Goal: Task Accomplishment & Management: Manage account settings

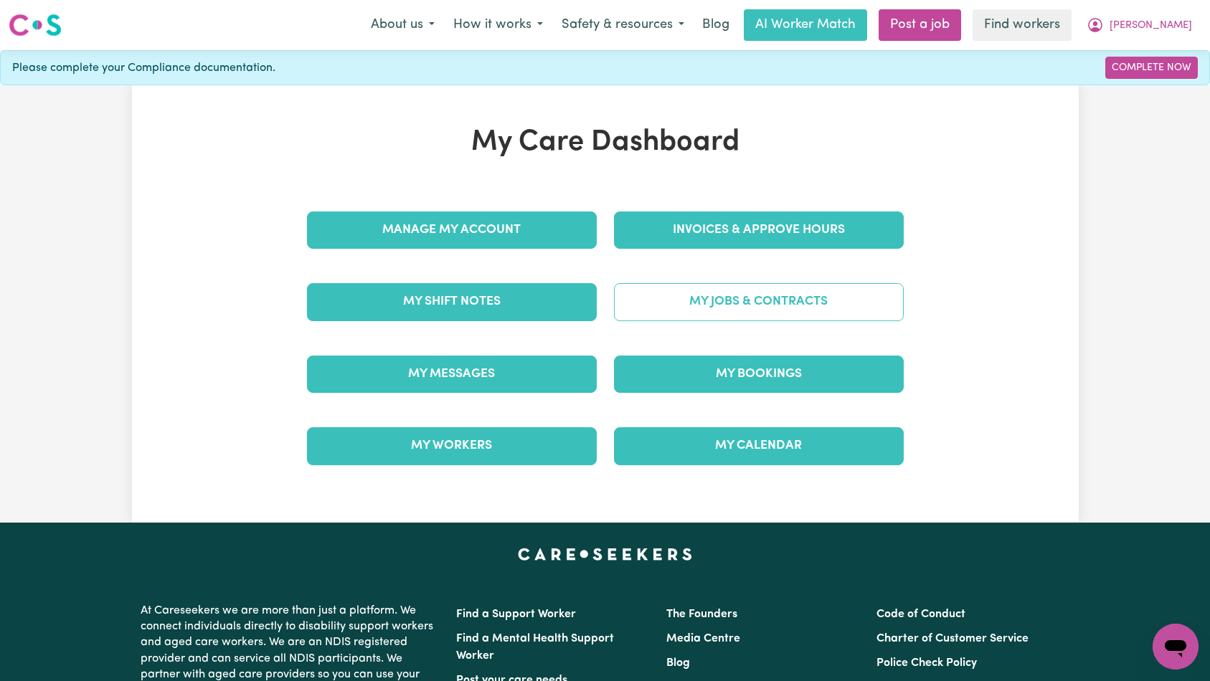
click at [719, 311] on link "My Jobs & Contracts" at bounding box center [759, 301] width 290 height 37
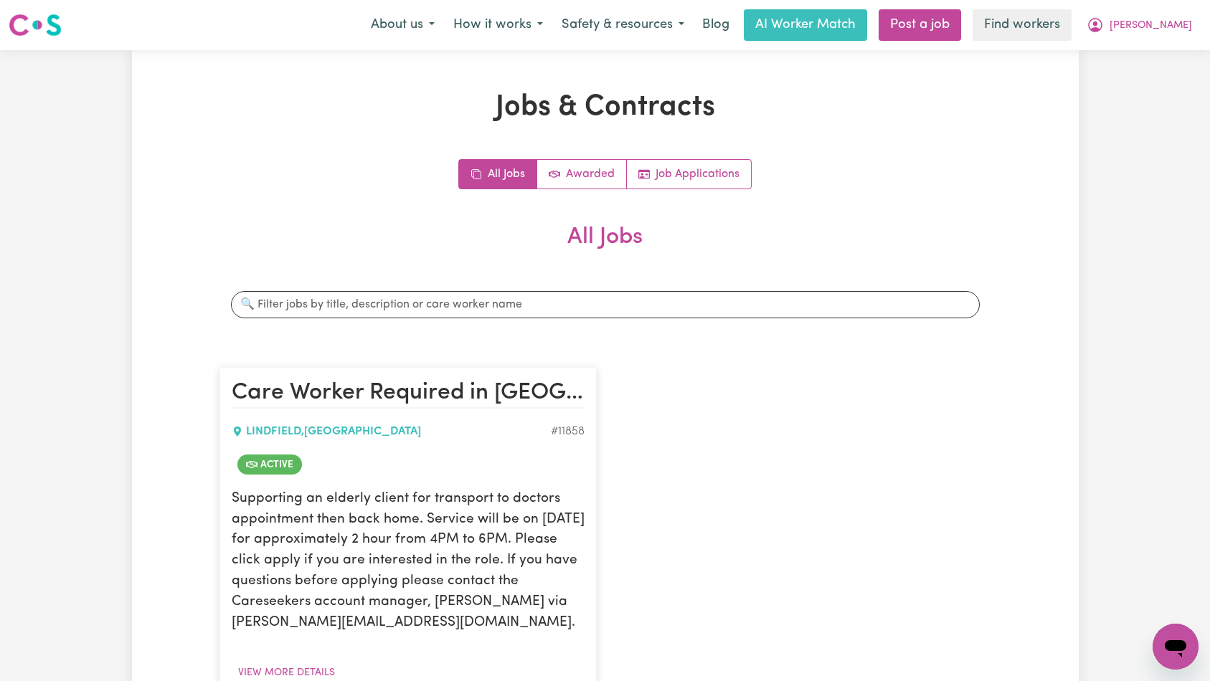
scroll to position [165, 0]
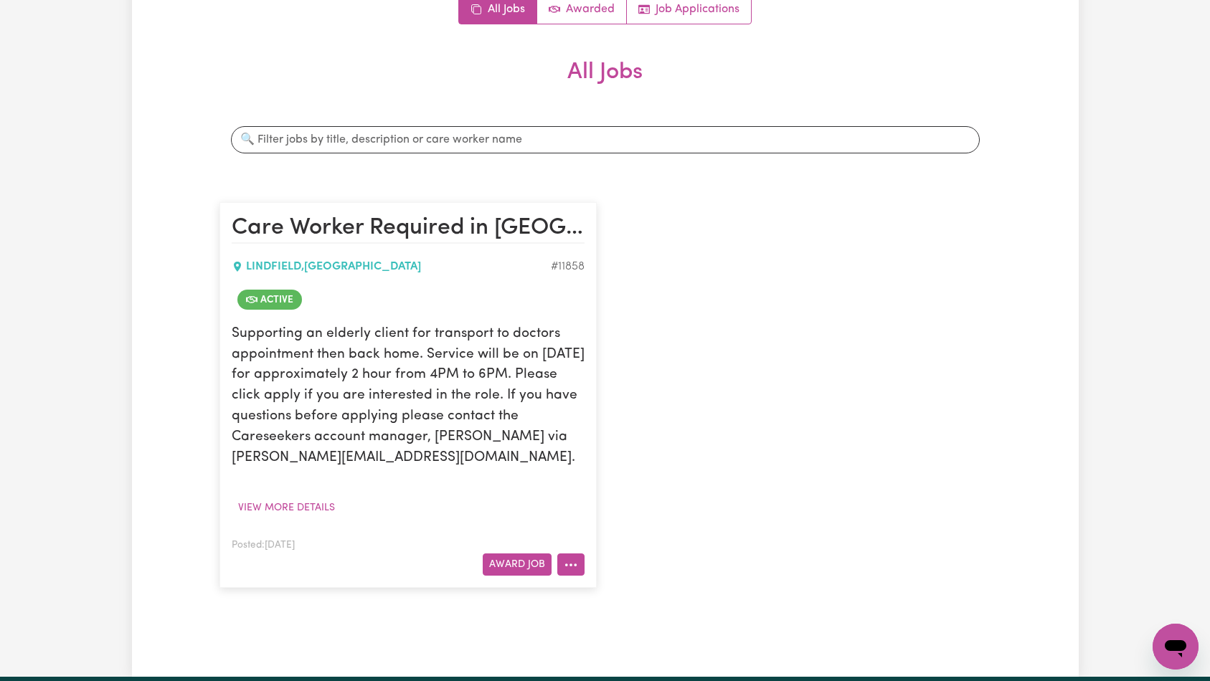
click at [569, 559] on icon "More options" at bounding box center [571, 565] width 14 height 14
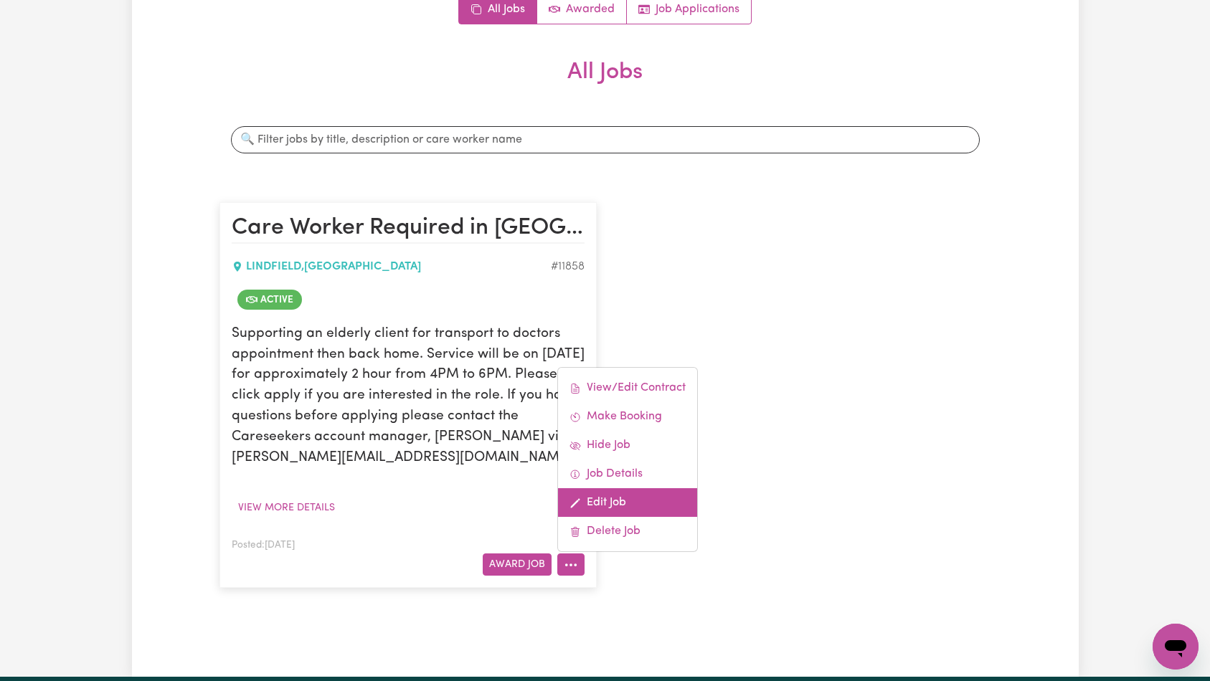
click at [634, 503] on link "Edit Job" at bounding box center [627, 502] width 139 height 29
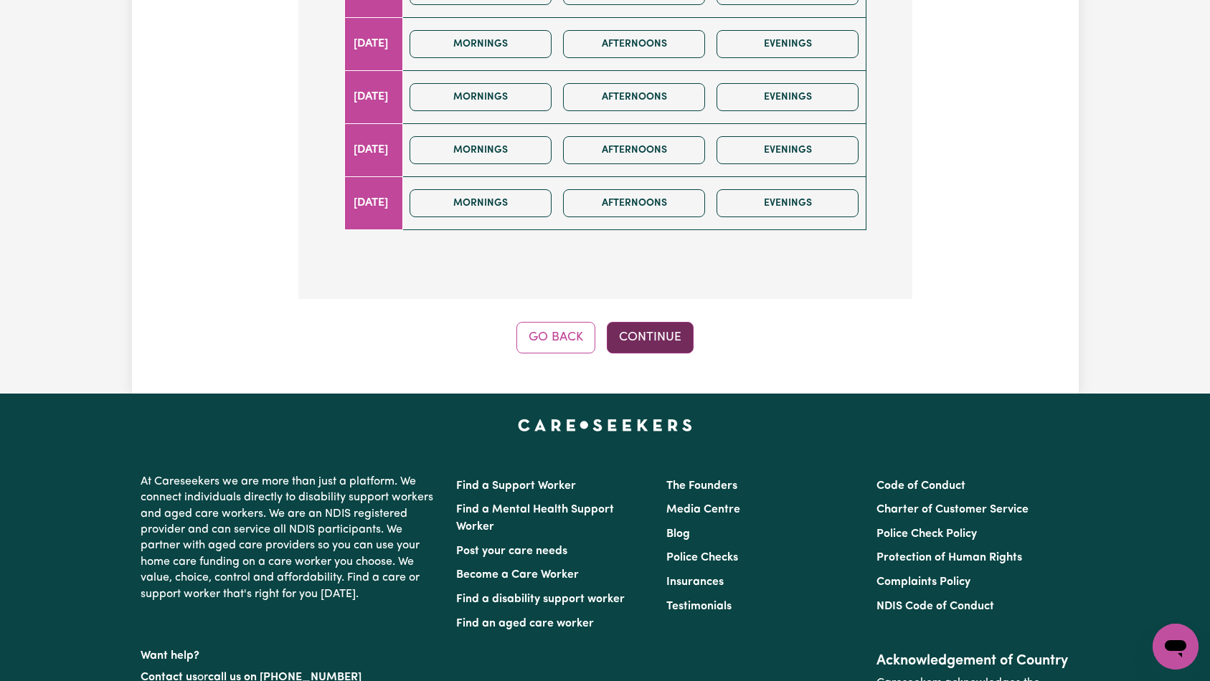
click at [658, 322] on button "Continue" at bounding box center [650, 338] width 87 height 32
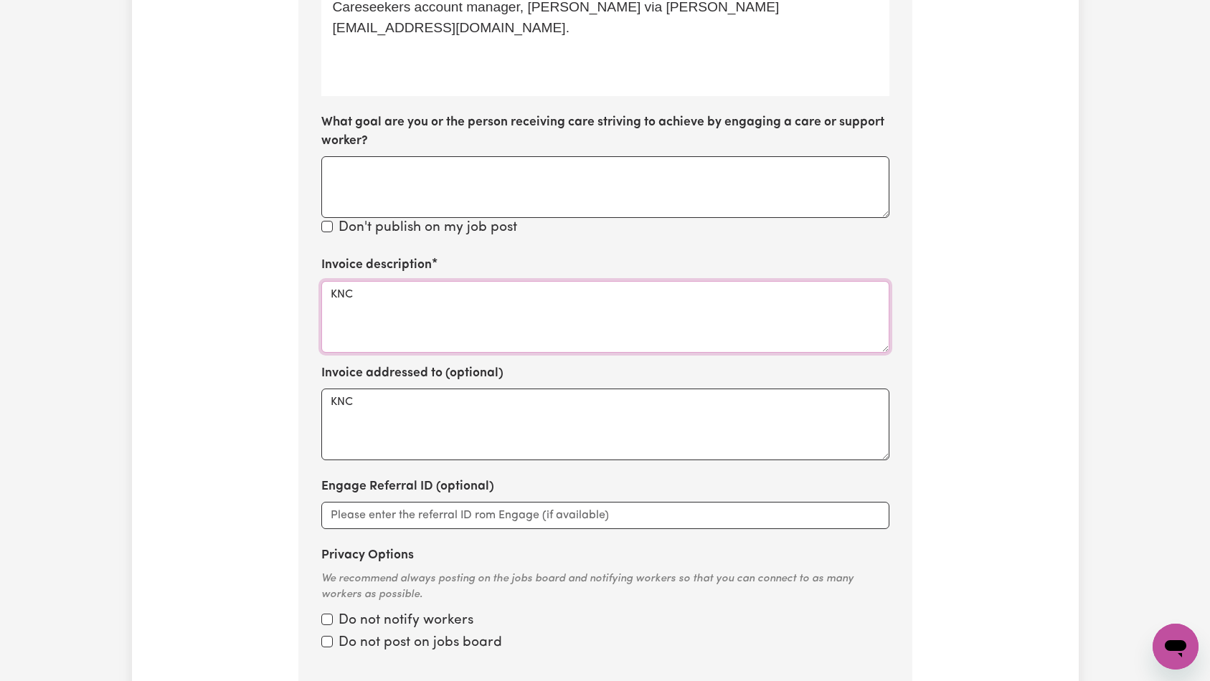
click at [586, 281] on textarea "KNC" at bounding box center [605, 317] width 568 height 72
paste textarea "Domestic support and Social Support"
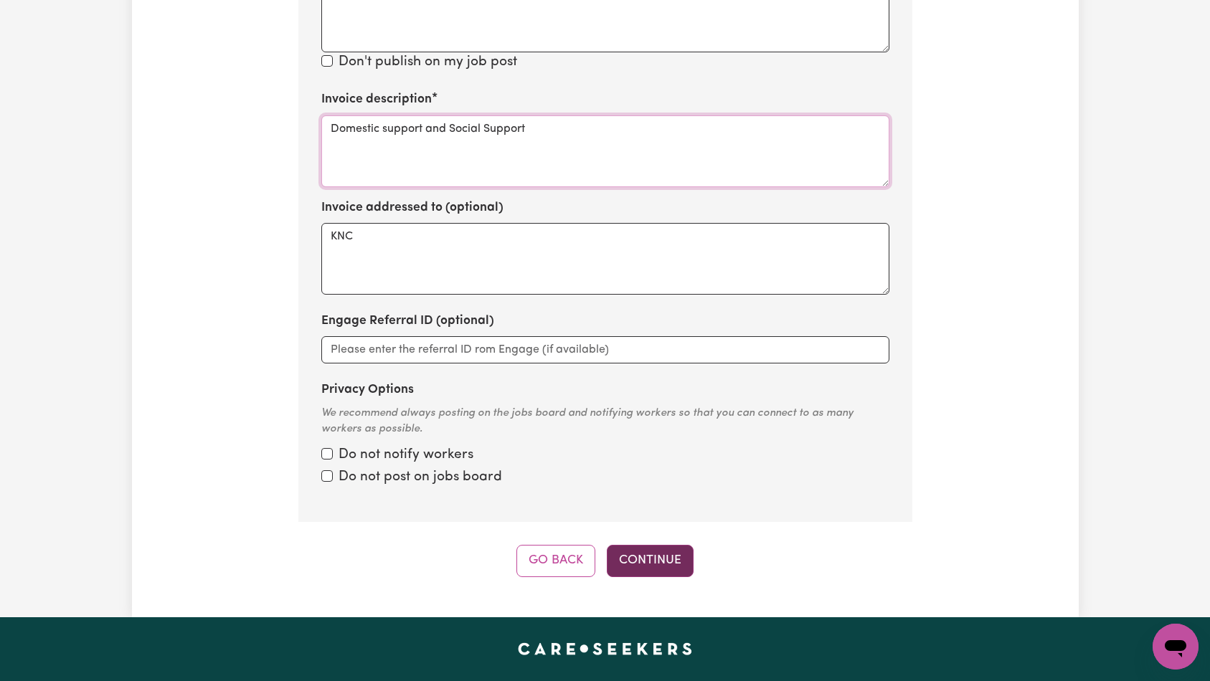
type textarea "Domestic support and Social Support"
click at [640, 545] on button "Continue" at bounding box center [650, 561] width 87 height 32
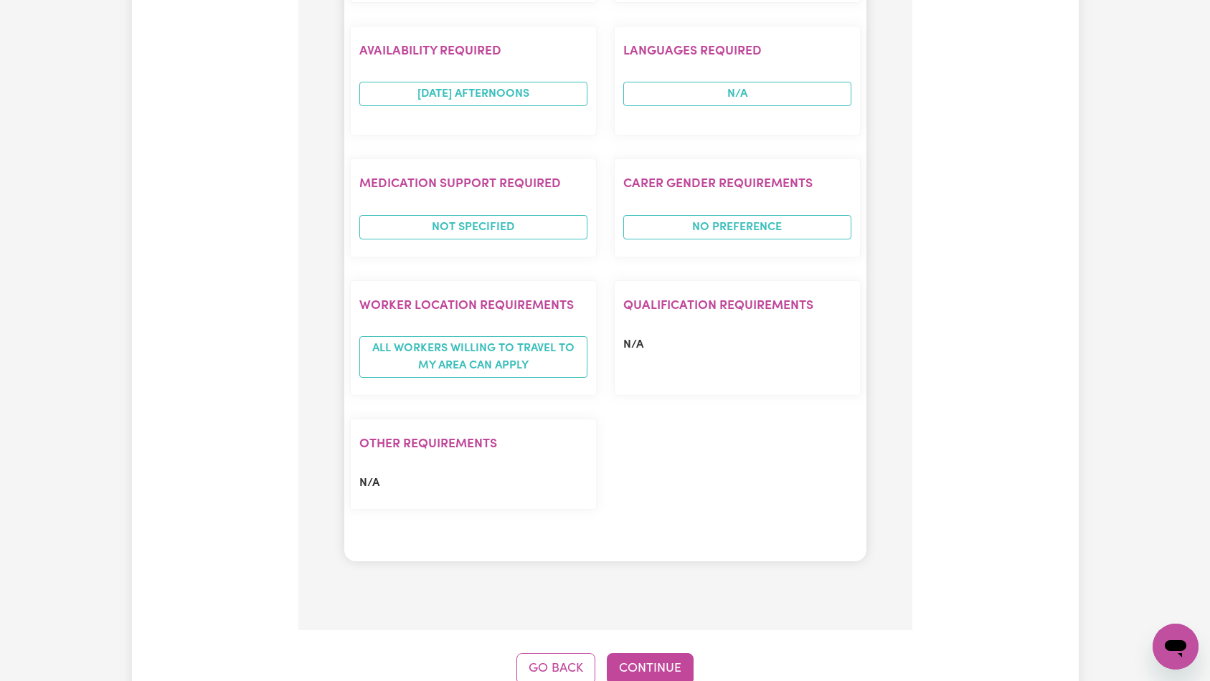
scroll to position [1254, 0]
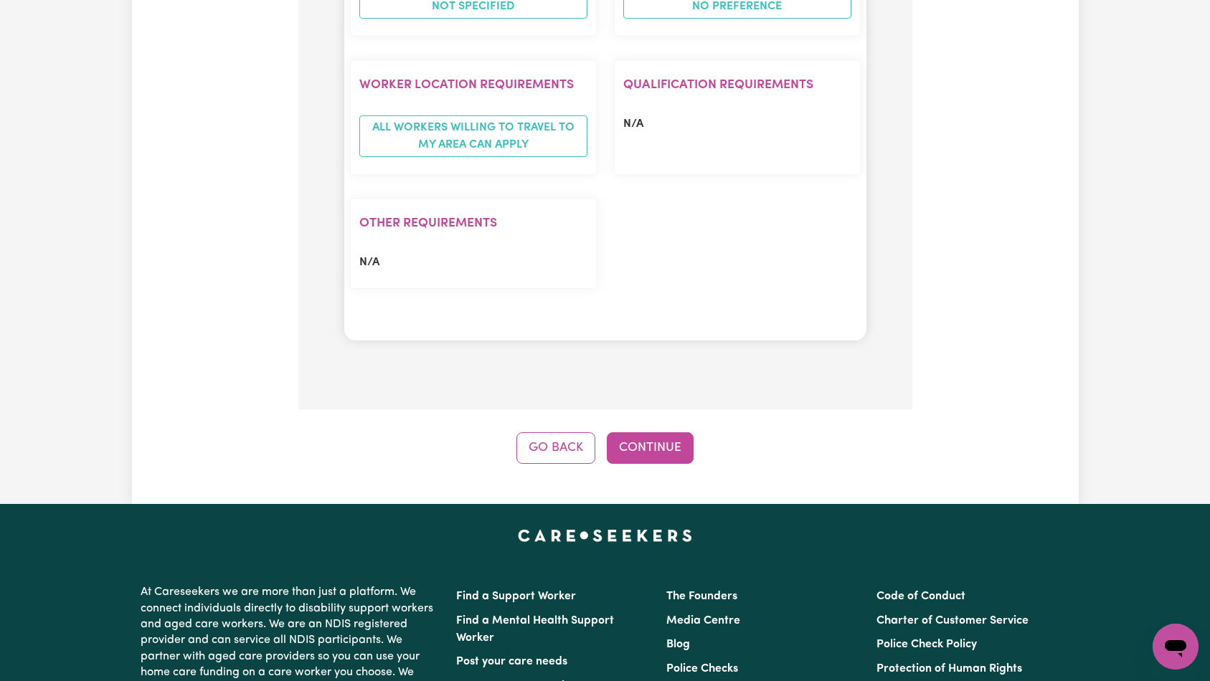
click at [655, 432] on button "Continue" at bounding box center [650, 448] width 87 height 32
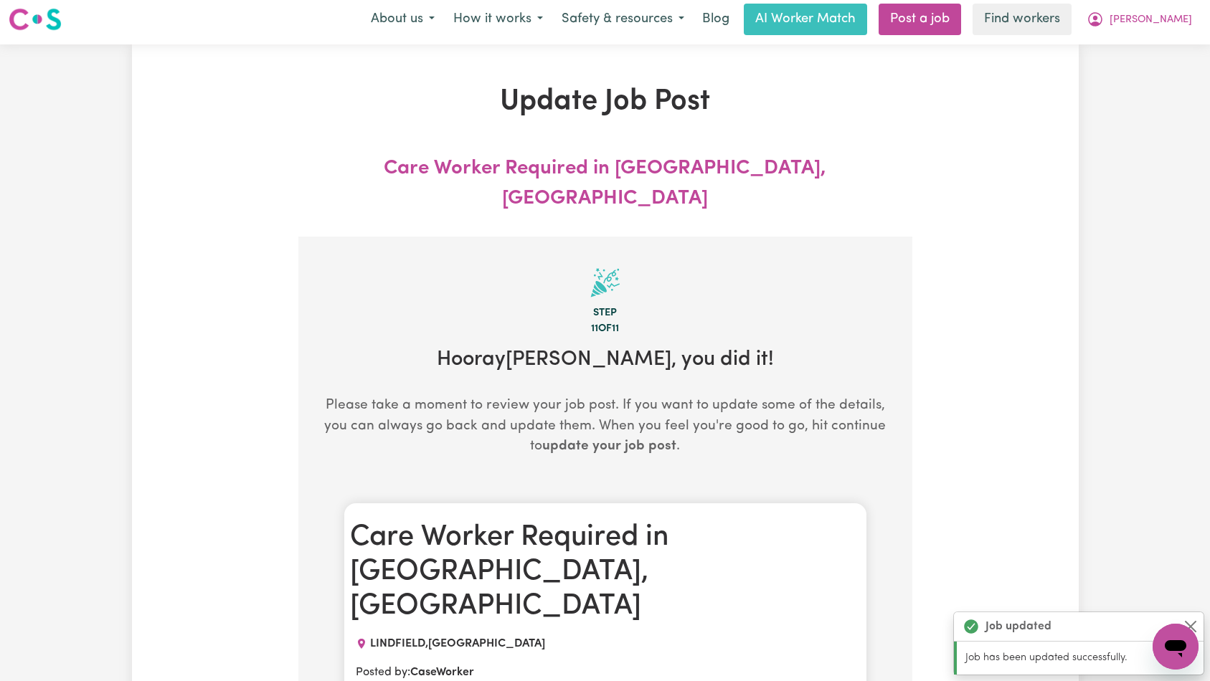
scroll to position [0, 0]
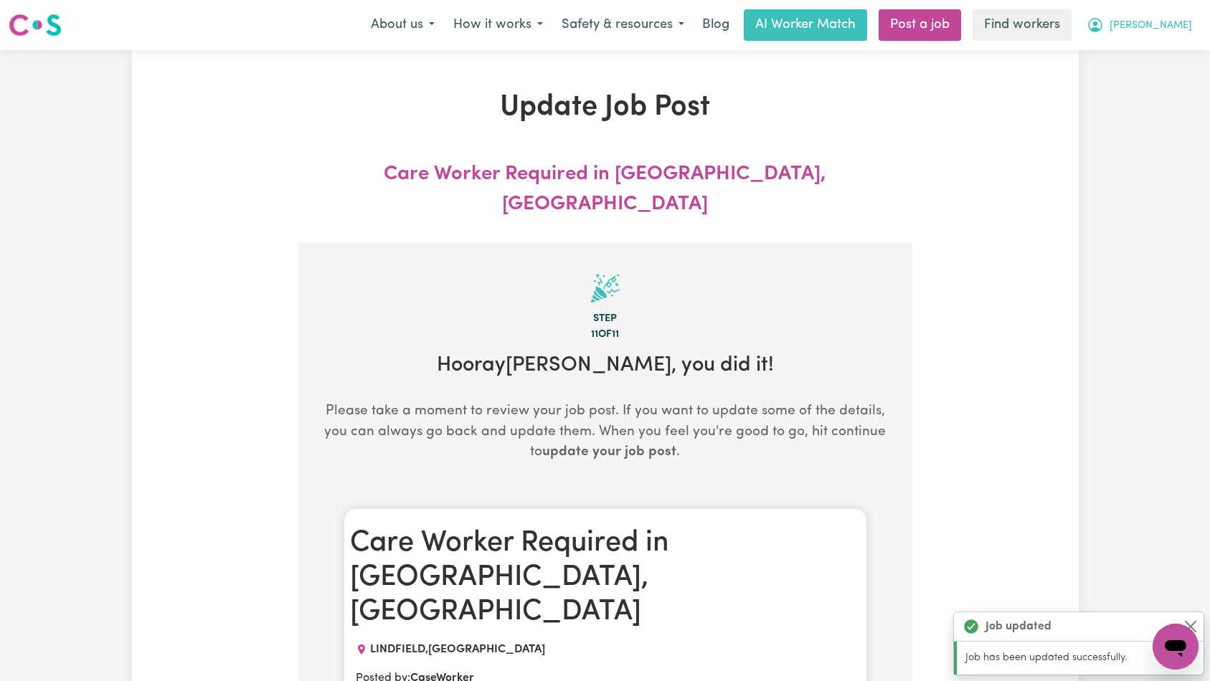
click at [1162, 24] on span "[PERSON_NAME]" at bounding box center [1150, 26] width 82 height 16
click at [1147, 81] on link "Logout" at bounding box center [1143, 82] width 113 height 27
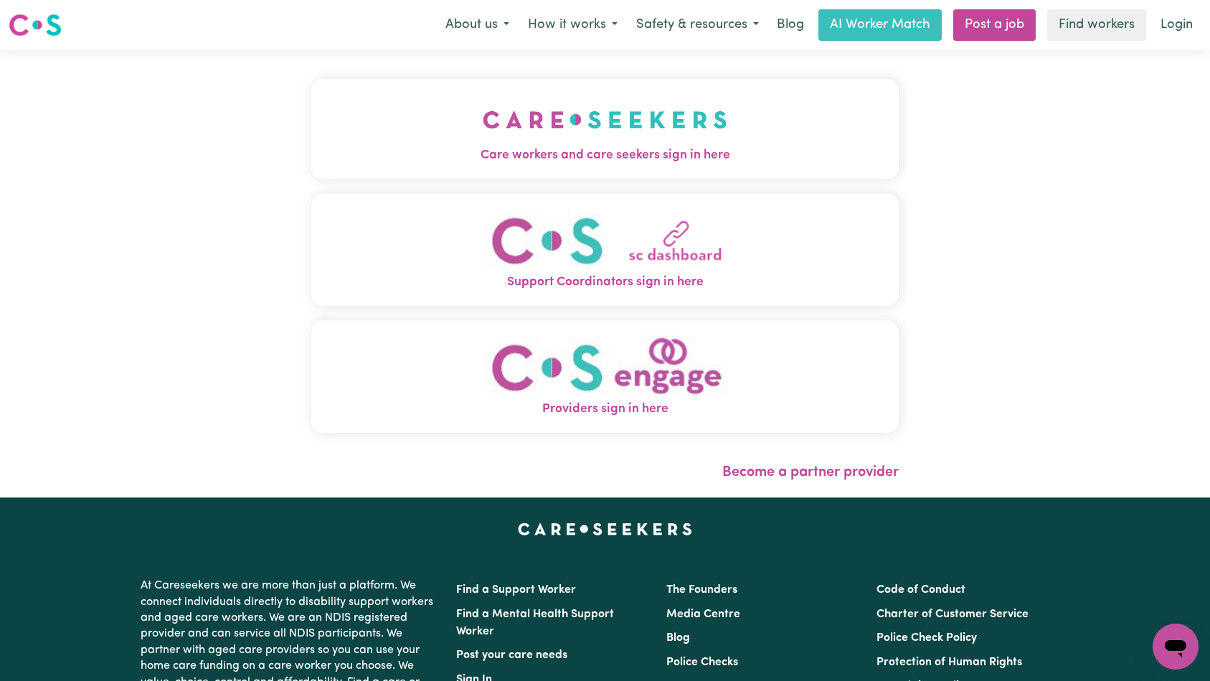
drag, startPoint x: 358, startPoint y: 138, endPoint x: 422, endPoint y: 167, distance: 70.3
click at [483, 138] on img "Care workers and care seekers sign in here" at bounding box center [605, 119] width 245 height 53
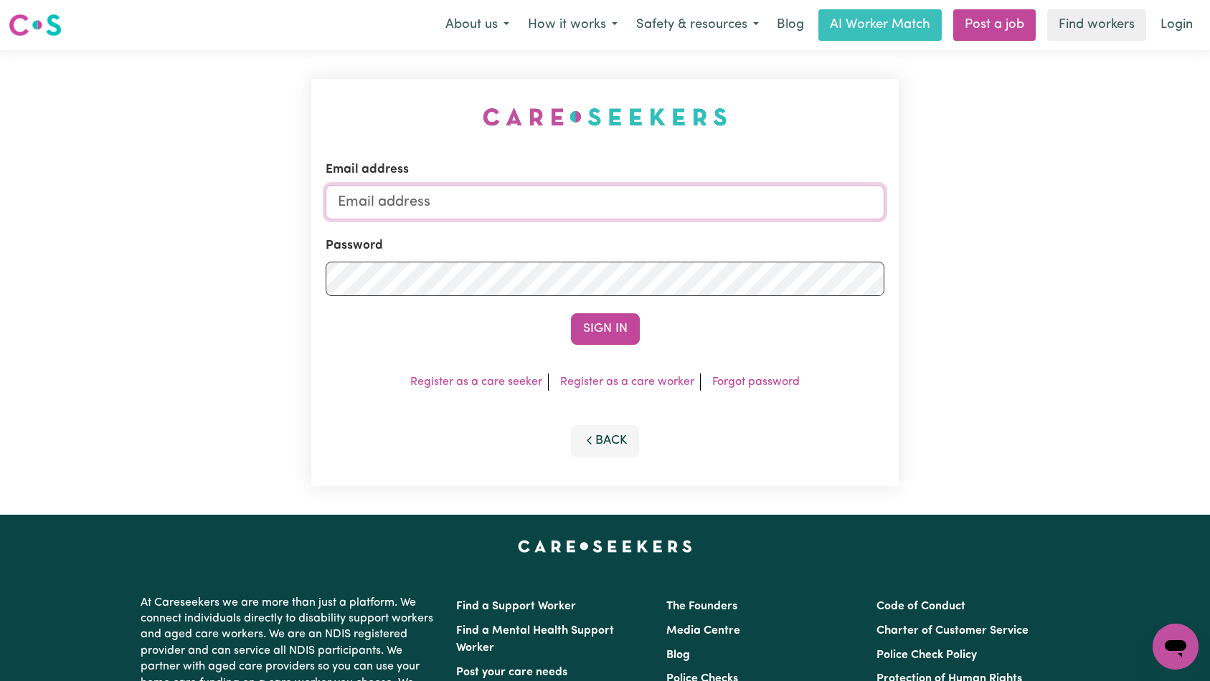
click at [645, 212] on input "Email address" at bounding box center [605, 202] width 559 height 34
type input "[EMAIL_ADDRESS][DOMAIN_NAME]"
click at [602, 334] on button "Sign In" at bounding box center [605, 329] width 69 height 32
